Goal: Complete application form: Complete application form

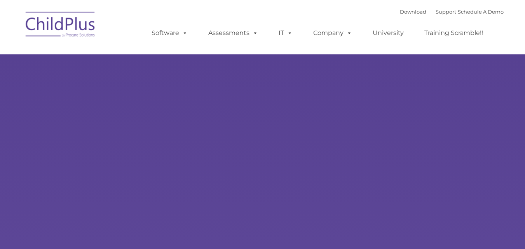
select select "MEDIUM"
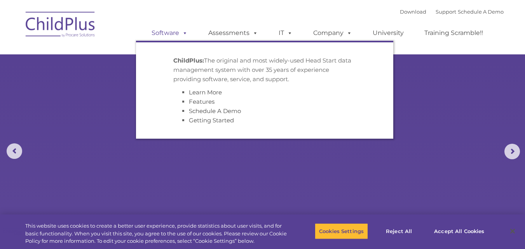
click at [169, 35] on link "Software" at bounding box center [170, 33] width 52 height 16
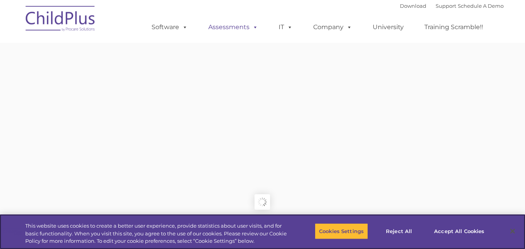
type input ""
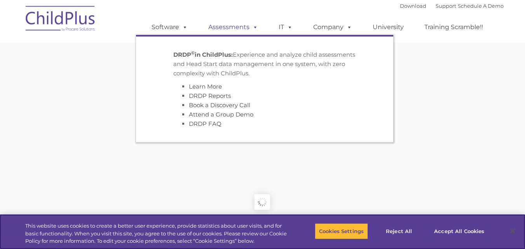
click at [252, 31] on span at bounding box center [253, 26] width 9 height 7
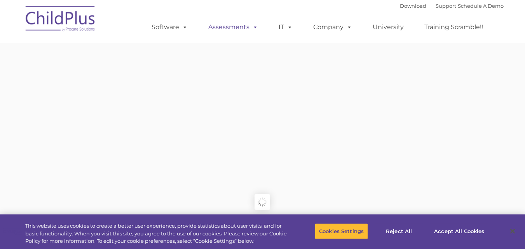
click at [254, 31] on span at bounding box center [253, 26] width 9 height 7
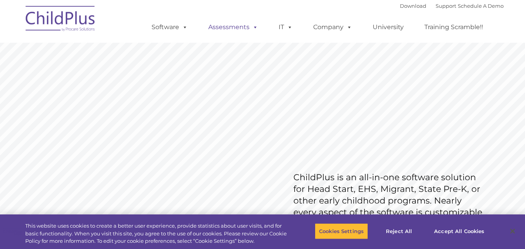
click at [229, 28] on link "Assessments" at bounding box center [232, 27] width 65 height 16
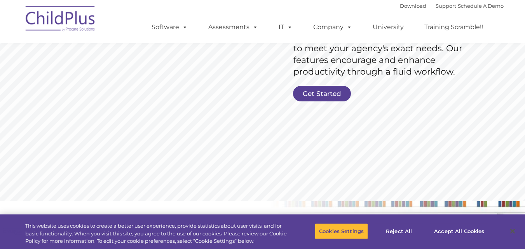
scroll to position [142, 0]
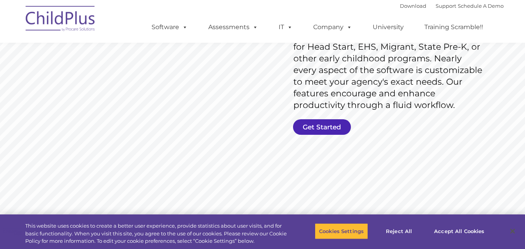
click at [323, 130] on link "Get Started" at bounding box center [322, 127] width 58 height 16
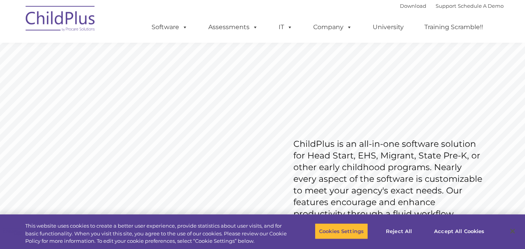
scroll to position [0, 0]
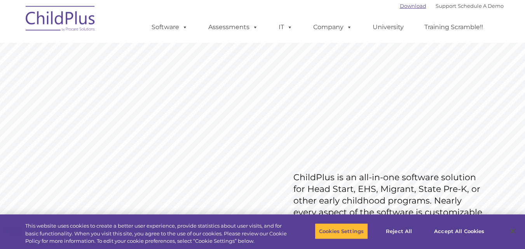
click at [401, 7] on link "Download" at bounding box center [413, 6] width 26 height 6
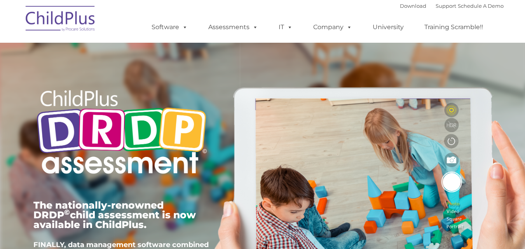
type input ""
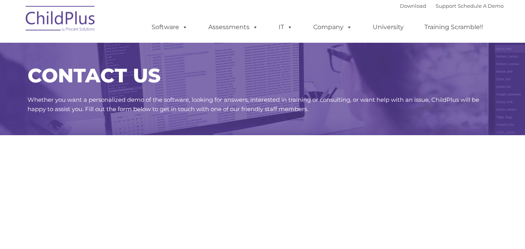
select select "MEDIUM"
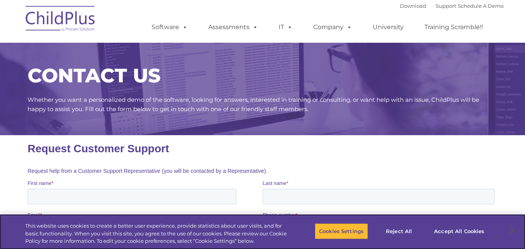
scroll to position [78, 0]
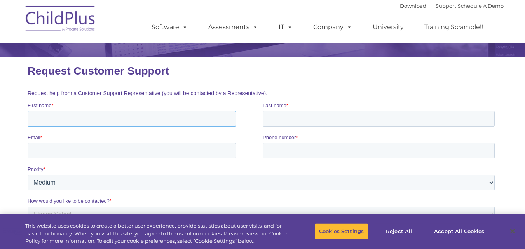
click at [40, 120] on input "First name *" at bounding box center [131, 119] width 209 height 16
type input "Lula"
click at [270, 120] on input "Last name *" at bounding box center [378, 119] width 232 height 16
type input "Simmons"
click at [33, 151] on input "Email *" at bounding box center [131, 151] width 209 height 16
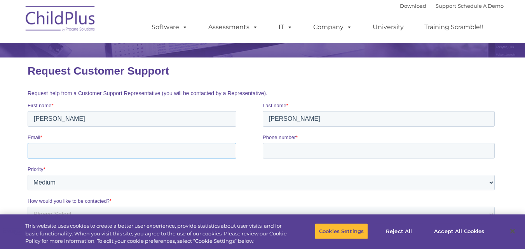
type input "lsimmons@sharesc.org"
click at [281, 150] on input "Phone number *" at bounding box center [378, 151] width 232 height 16
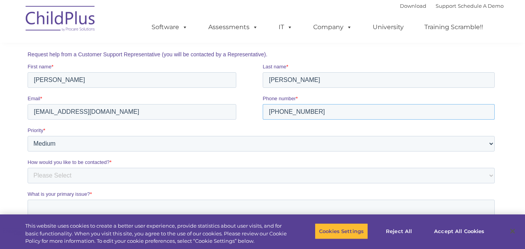
scroll to position [155, 0]
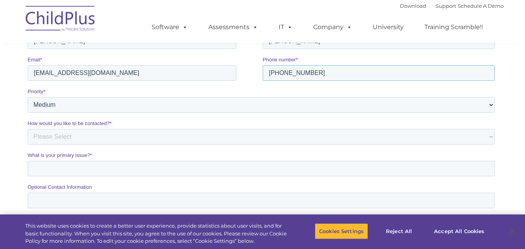
type input "864-933-5094"
click at [60, 141] on select "Please Select Phone Email" at bounding box center [260, 137] width 467 height 16
select select "Email"
click at [27, 144] on select "Please Select Phone Email" at bounding box center [260, 137] width 467 height 16
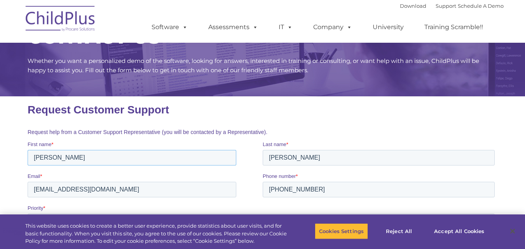
click at [47, 159] on input "Lula" at bounding box center [131, 158] width 209 height 16
type input "L"
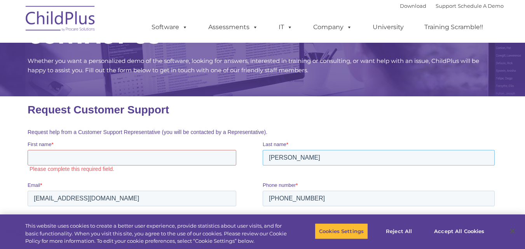
click at [295, 158] on input "Simmons" at bounding box center [378, 158] width 232 height 16
type input "S"
click at [308, 198] on input "864-933-5094" at bounding box center [378, 199] width 232 height 16
type input "8"
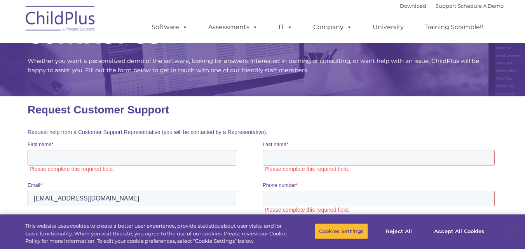
click at [99, 198] on input "lsimmons@sharesc.org" at bounding box center [131, 199] width 209 height 16
type input "l"
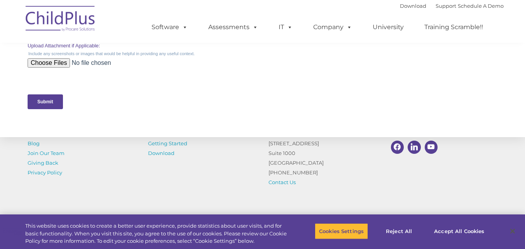
scroll to position [442, 0]
